Goal: Information Seeking & Learning: Learn about a topic

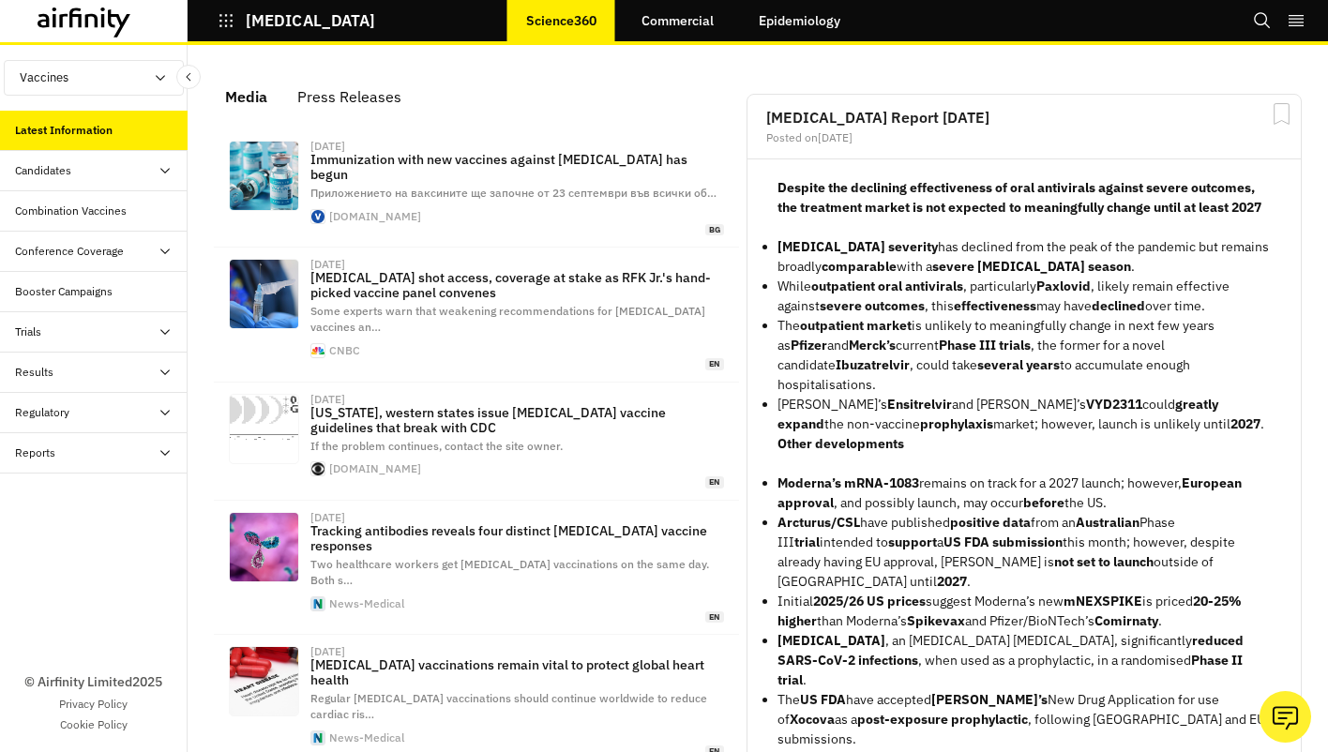
scroll to position [1247, 548]
click at [664, 95] on div "Media Press Releases" at bounding box center [476, 96] width 533 height 43
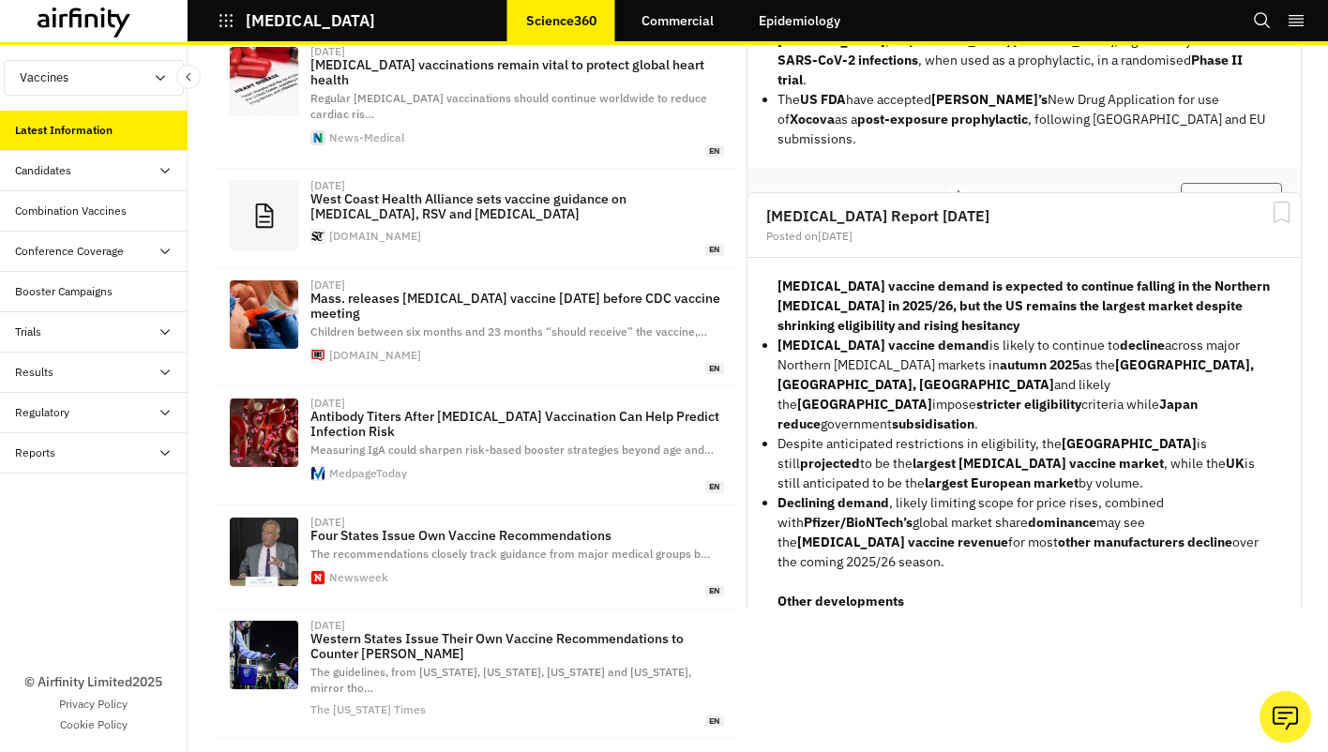
scroll to position [611, 0]
